Goal: Task Accomplishment & Management: Use online tool/utility

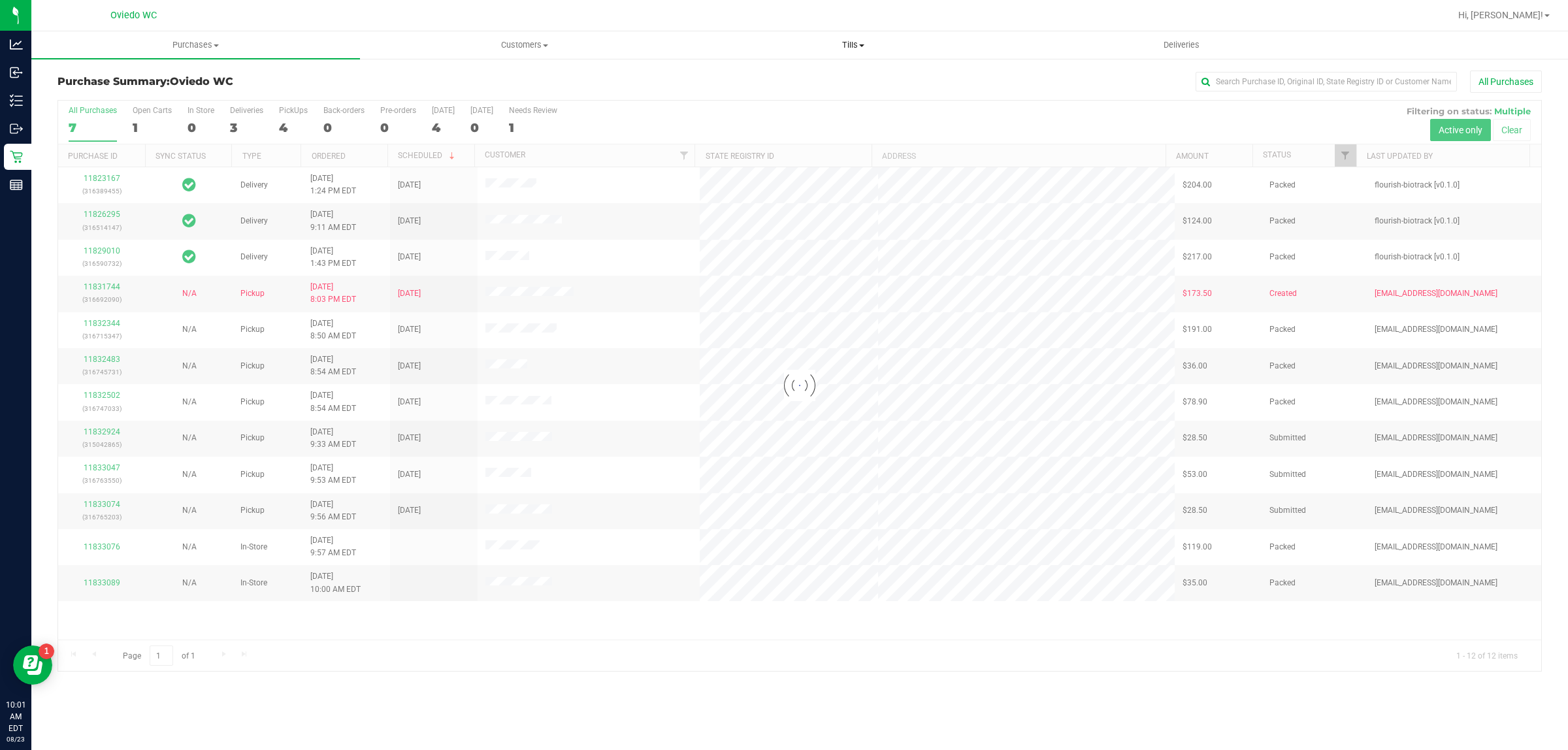
click at [873, 45] on span "Tills" at bounding box center [853, 45] width 327 height 12
click at [785, 80] on li "Manage tills" at bounding box center [853, 79] width 329 height 16
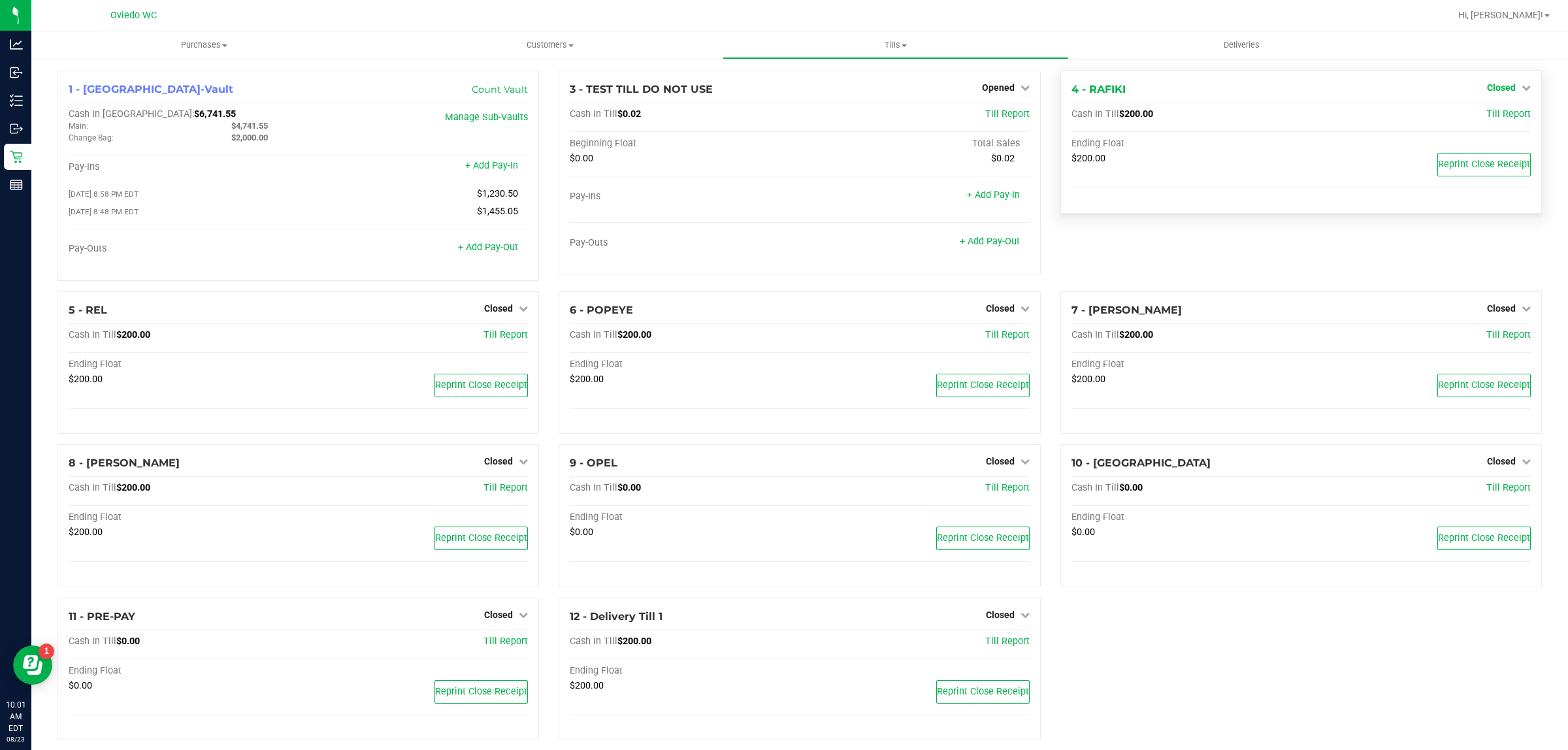
click at [1489, 85] on span "Closed" at bounding box center [1501, 88] width 29 height 11
click at [1485, 116] on link "Open Till" at bounding box center [1501, 115] width 35 height 11
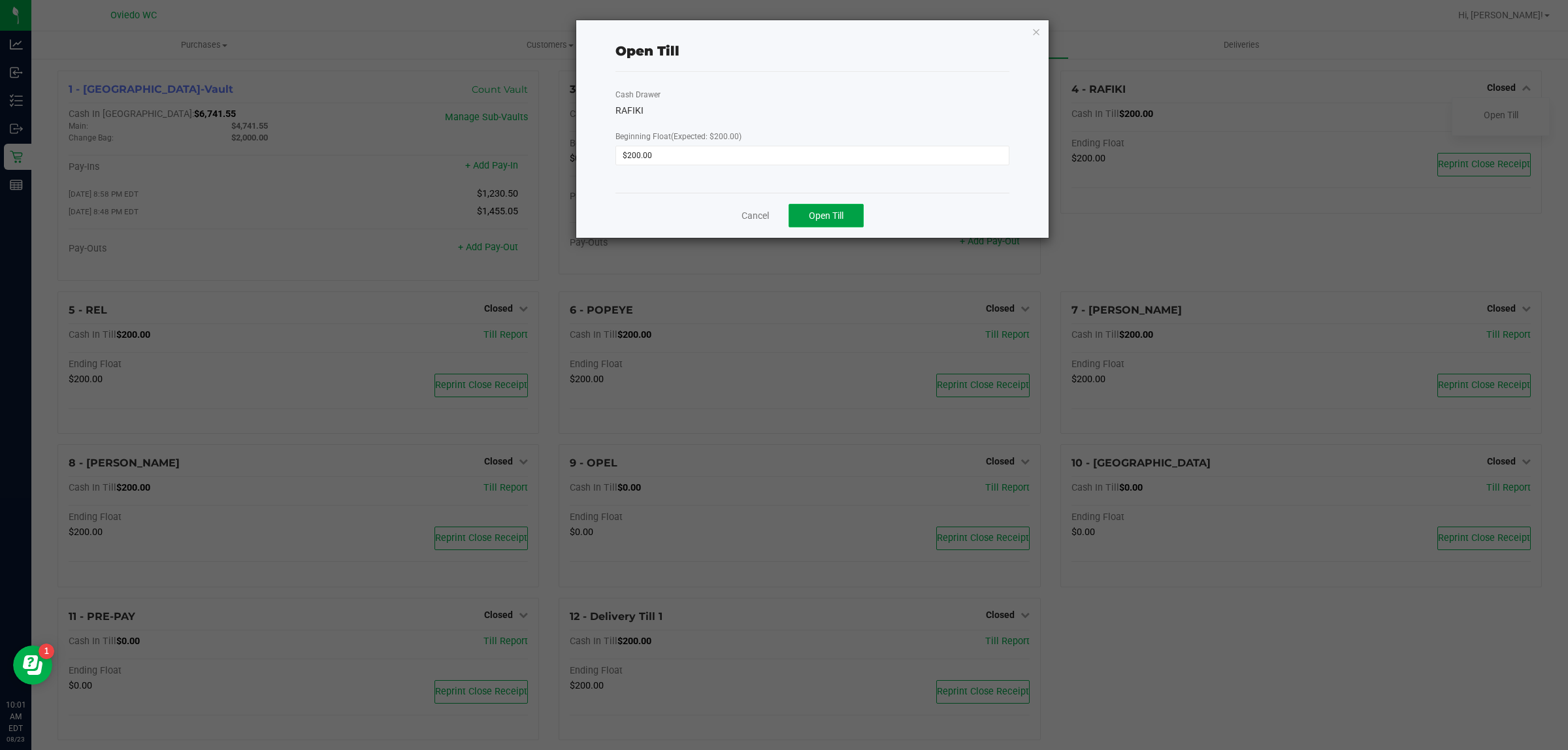
click at [814, 217] on span "Open Till" at bounding box center [826, 216] width 35 height 11
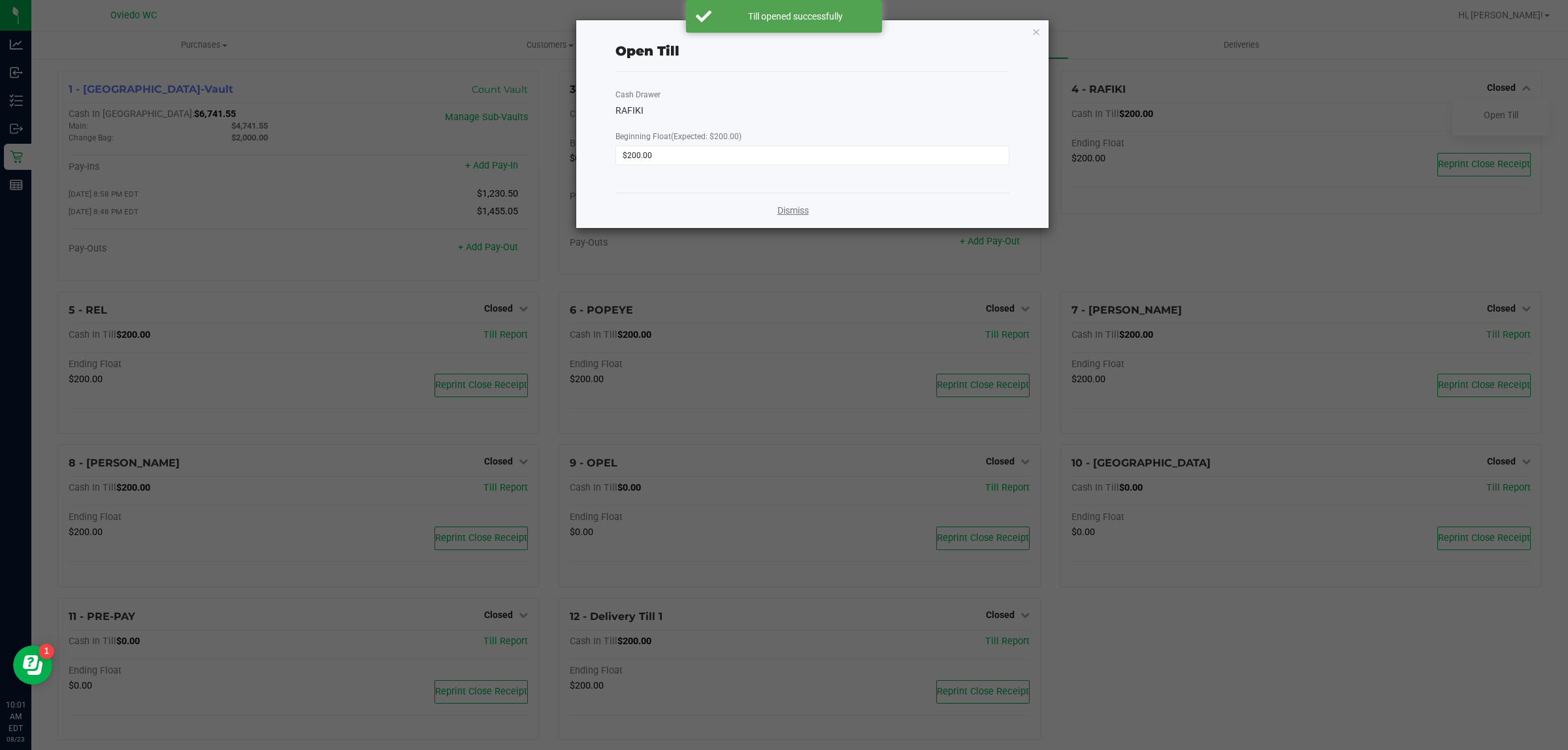
click at [789, 208] on link "Dismiss" at bounding box center [792, 211] width 31 height 14
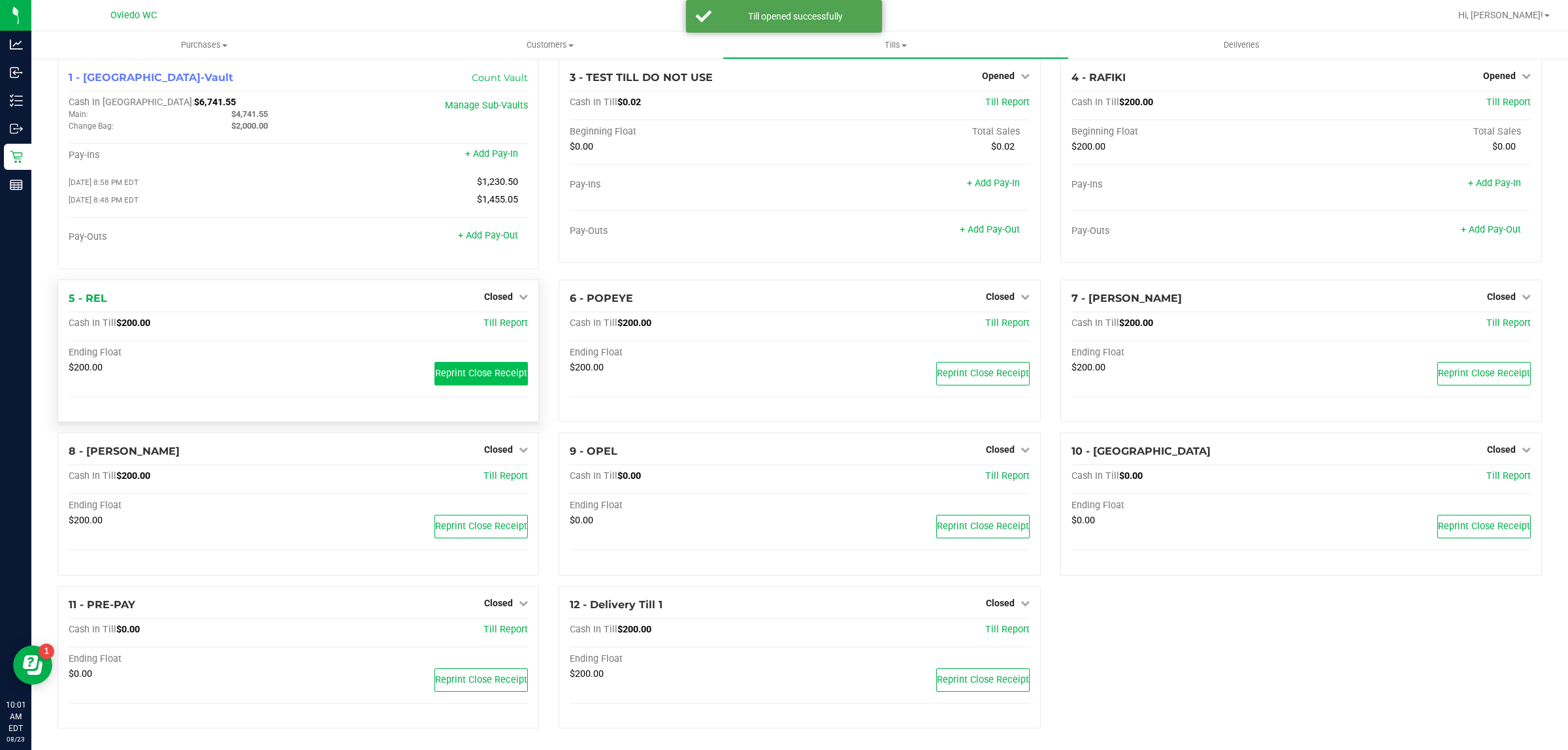
scroll to position [18, 0]
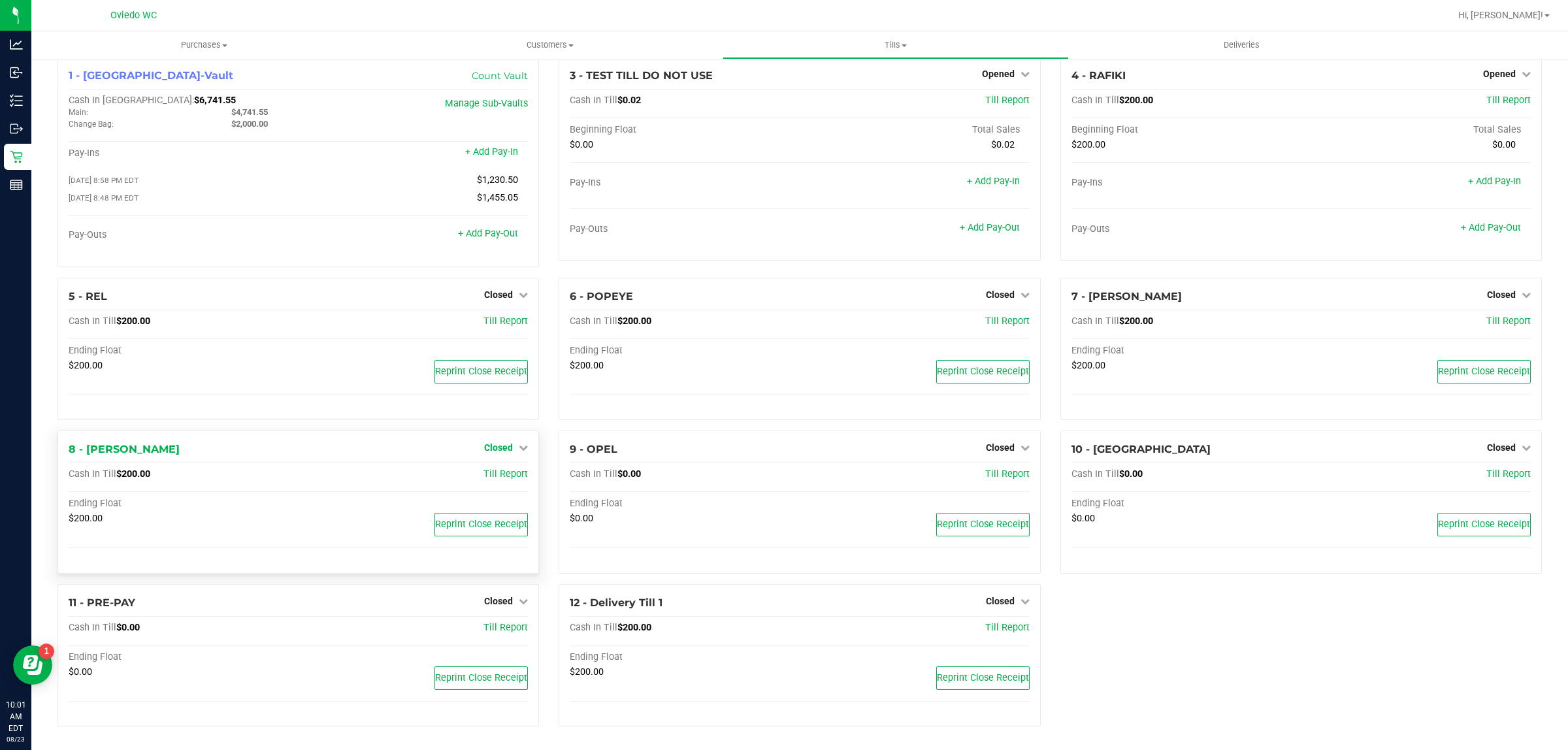
click at [495, 451] on span "Closed" at bounding box center [498, 448] width 29 height 11
click at [496, 467] on div "Open Till" at bounding box center [498, 476] width 97 height 17
click at [491, 475] on link "Open Till" at bounding box center [498, 475] width 35 height 11
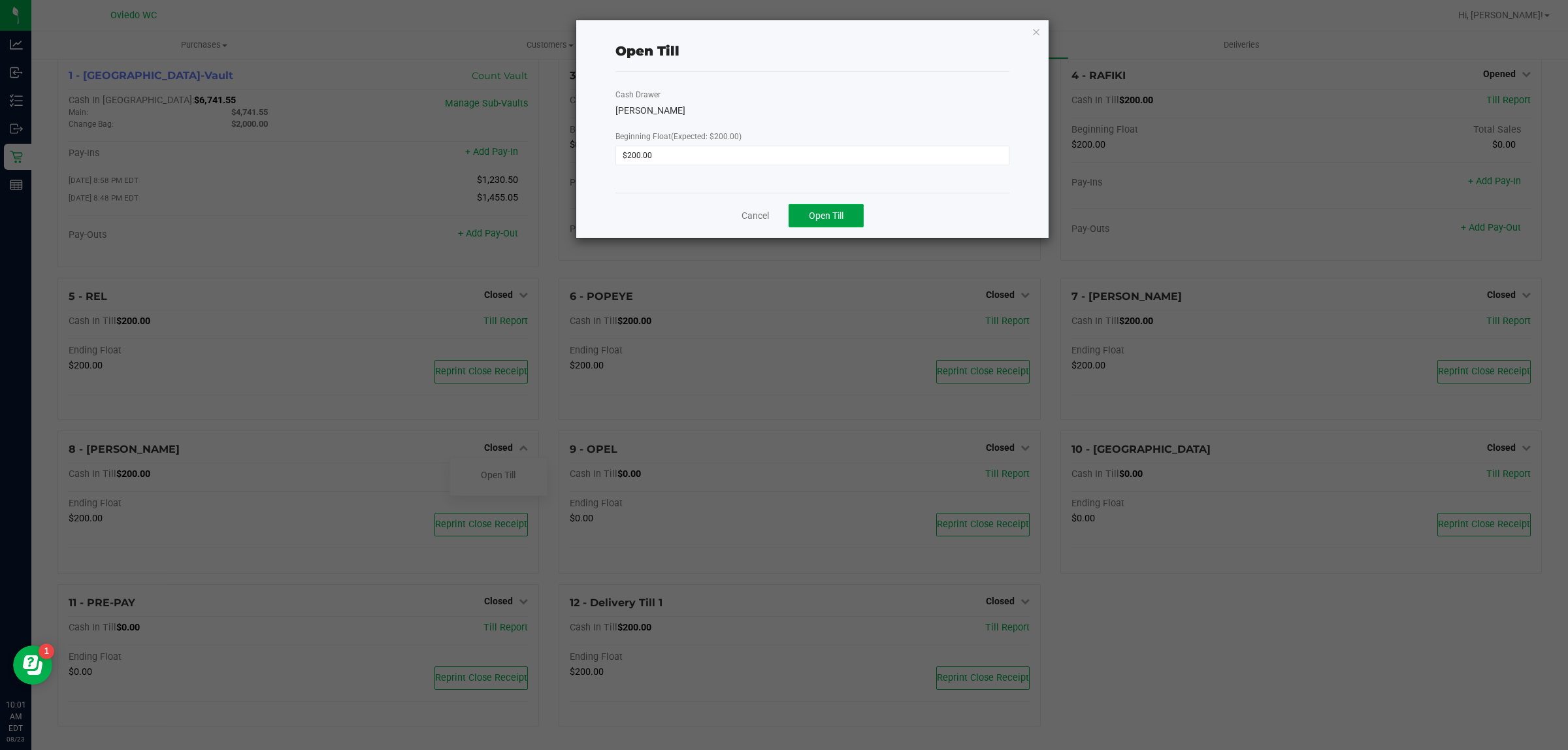
click at [843, 208] on button "Open Till" at bounding box center [826, 215] width 75 height 23
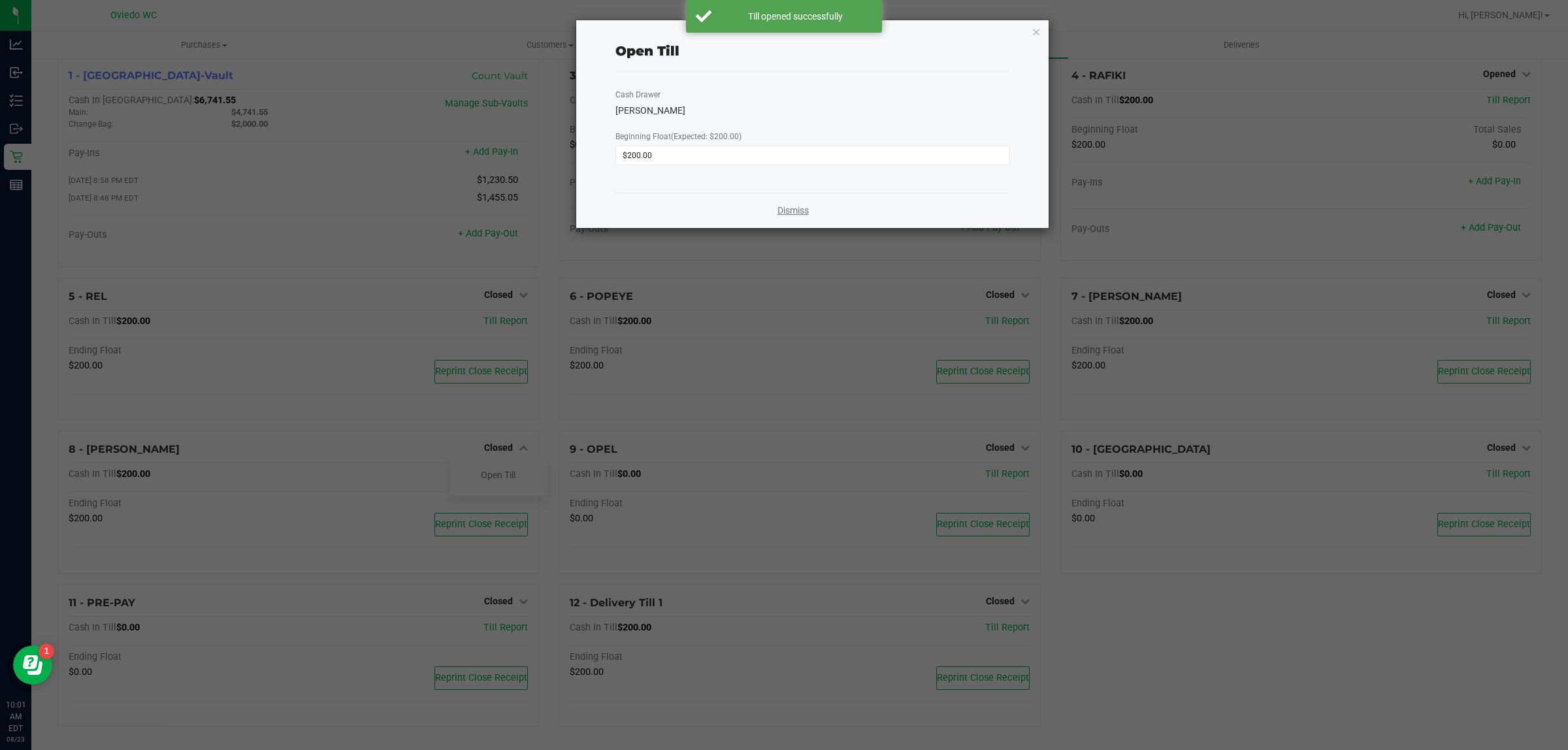
click at [798, 213] on link "Dismiss" at bounding box center [792, 211] width 31 height 14
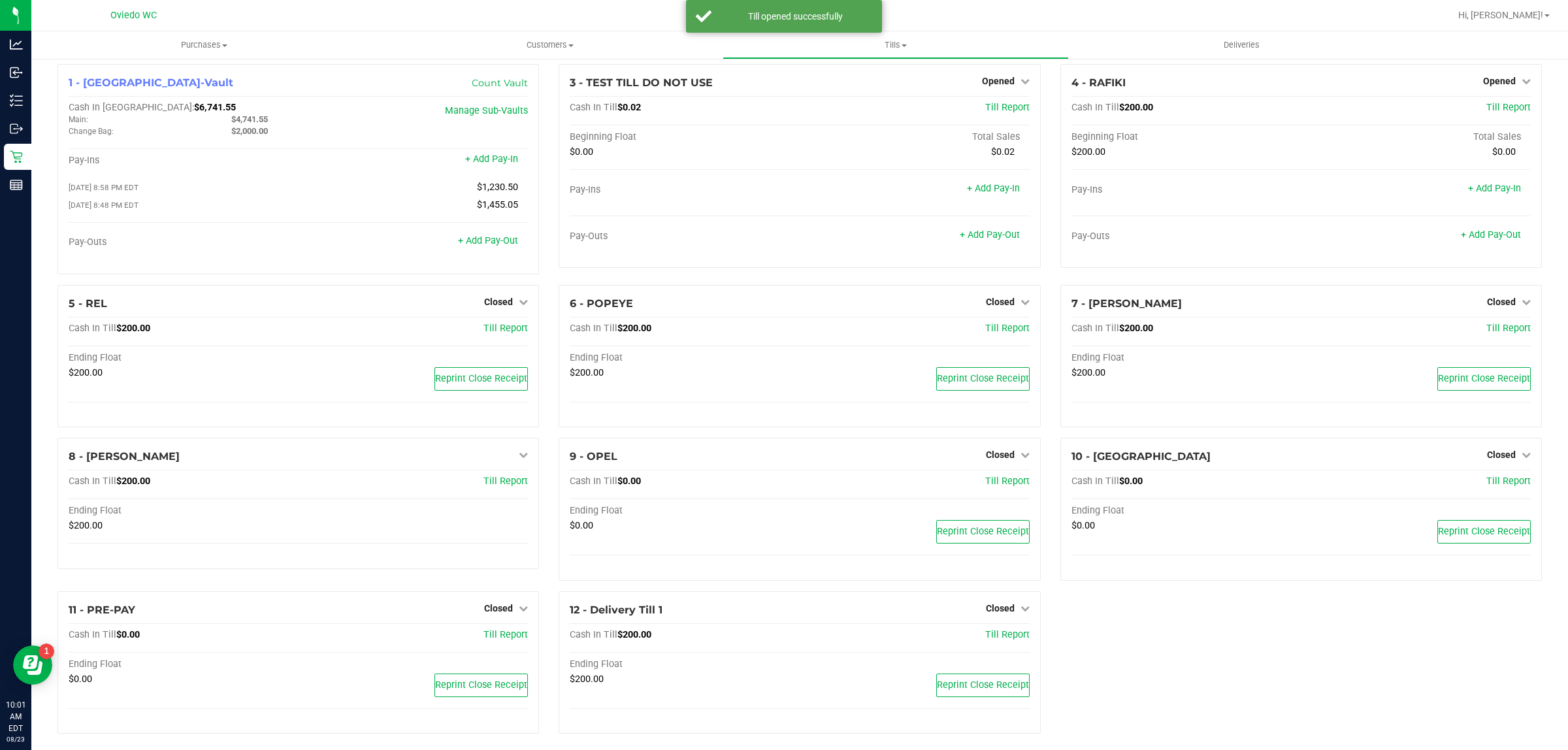
scroll to position [0, 0]
